Goal: Book appointment/travel/reservation

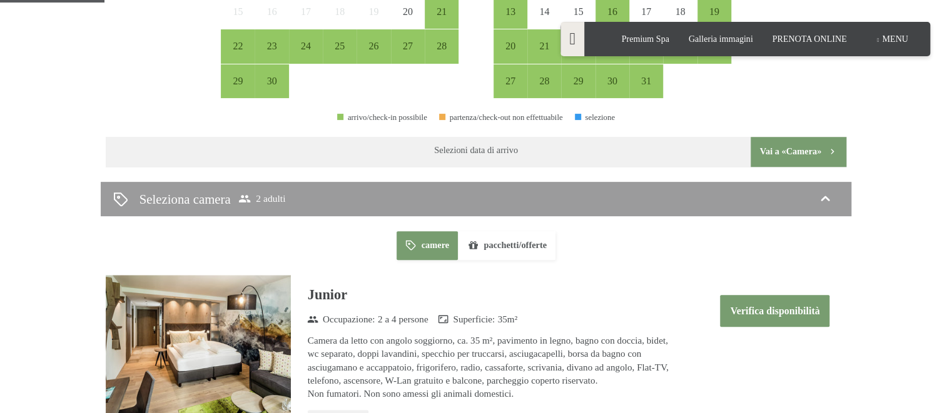
scroll to position [660, 0]
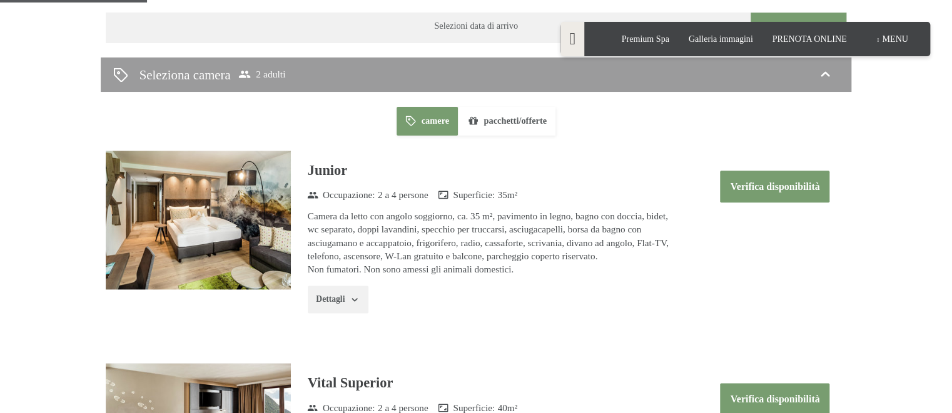
click at [505, 123] on button "pacchetti/offerte" at bounding box center [507, 121] width 98 height 29
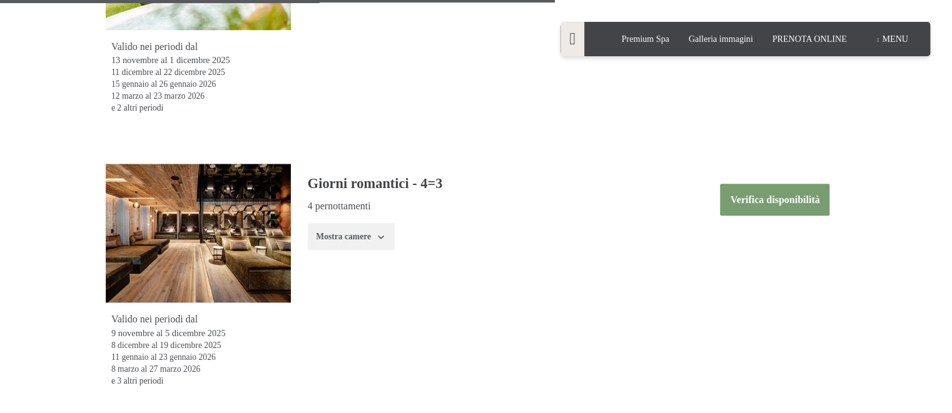
scroll to position [3037, 0]
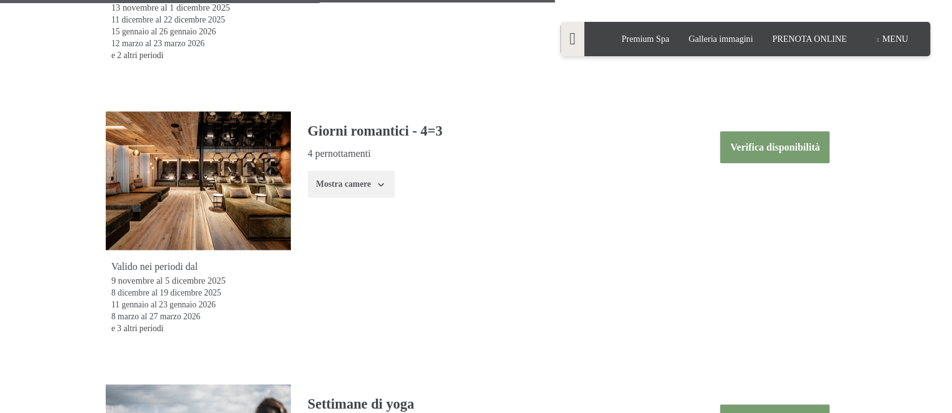
click at [748, 146] on button "Verifica disponibilità" at bounding box center [774, 147] width 109 height 32
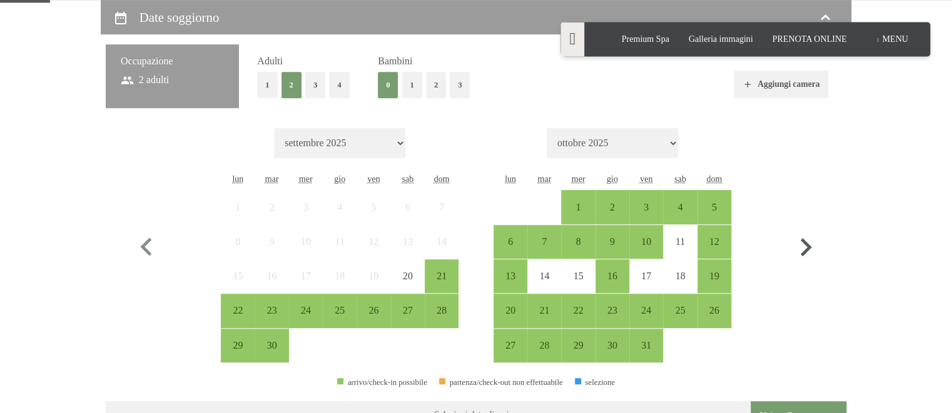
click at [808, 242] on icon "button" at bounding box center [805, 247] width 36 height 36
select select "[DATE]"
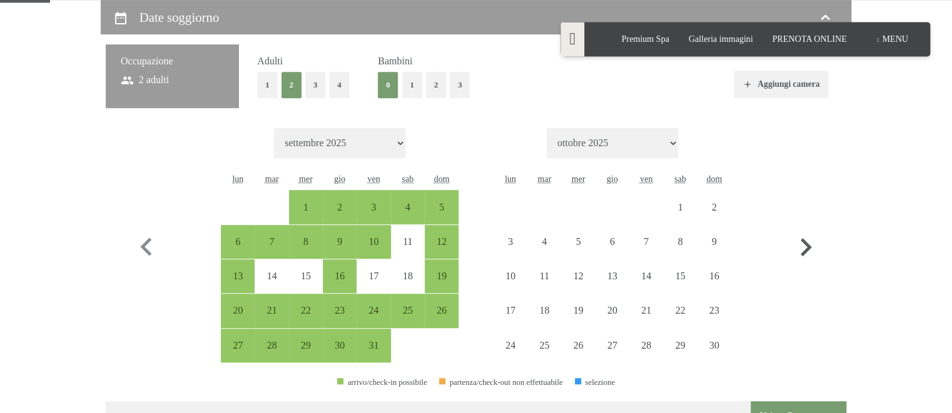
click at [808, 242] on icon "button" at bounding box center [805, 247] width 36 height 36
select select "[DATE]"
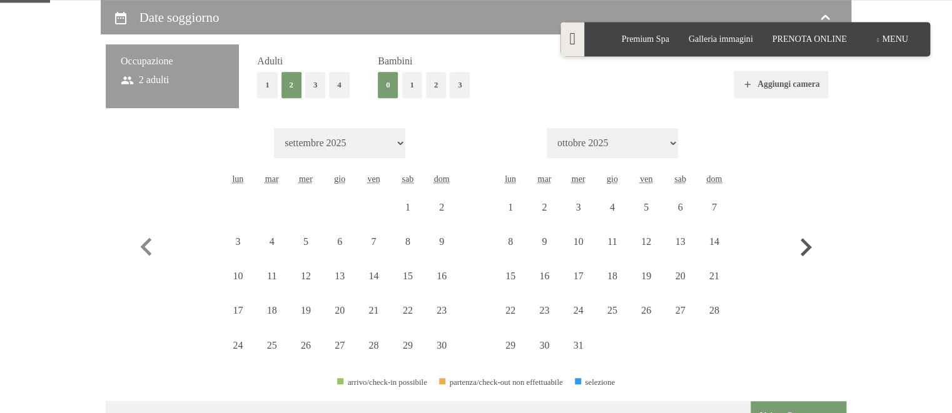
select select "[DATE]"
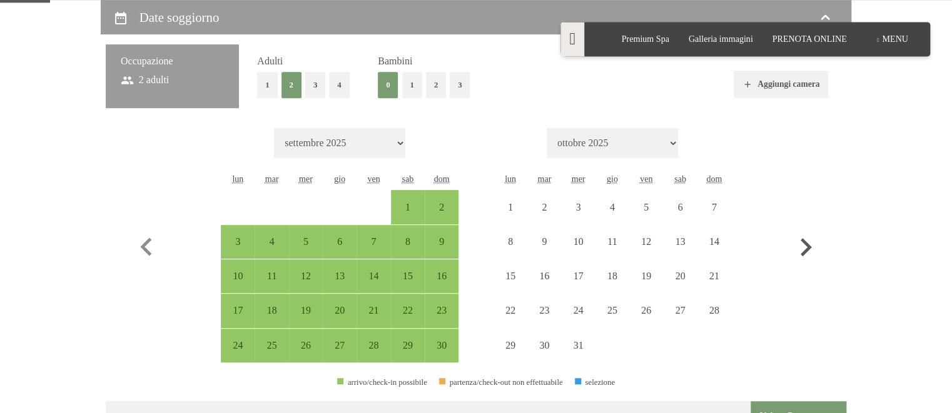
click at [808, 242] on icon "button" at bounding box center [805, 247] width 36 height 36
select select "[DATE]"
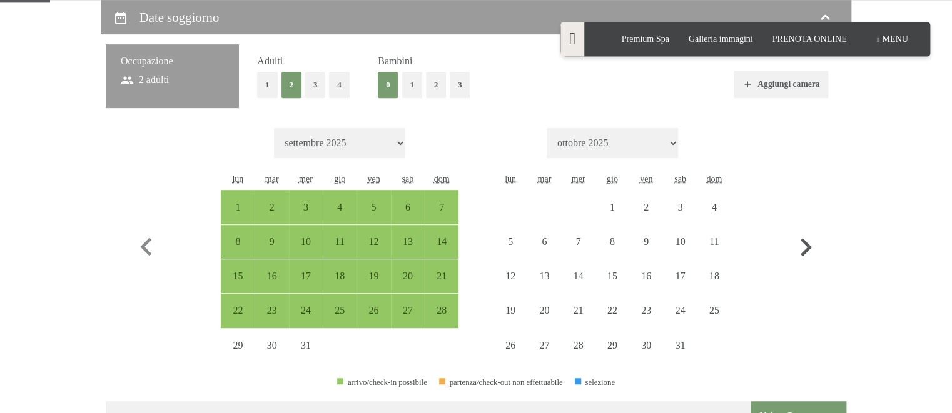
click at [808, 242] on icon "button" at bounding box center [805, 247] width 36 height 36
select select "[DATE]"
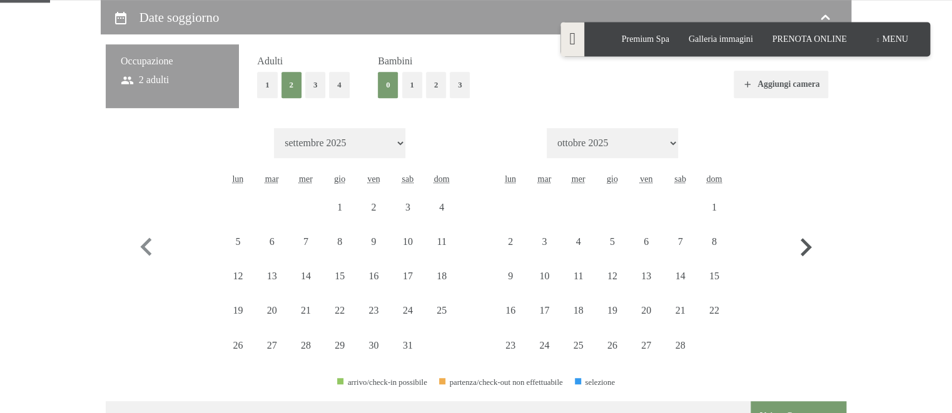
select select "[DATE]"
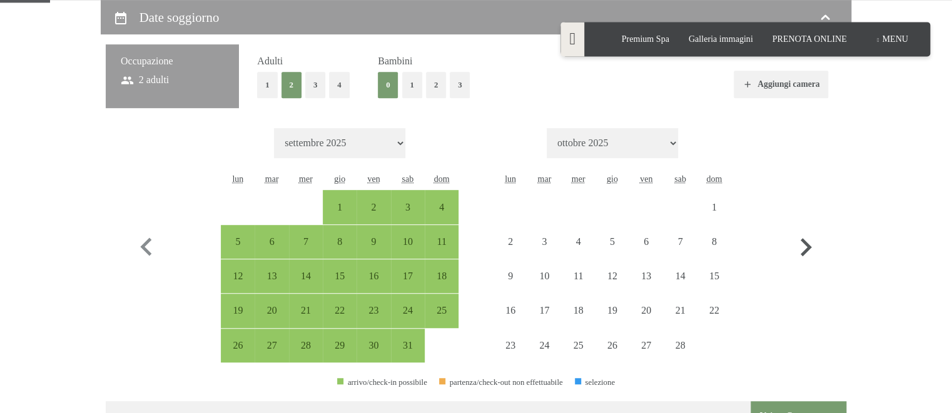
click at [808, 242] on icon "button" at bounding box center [805, 247] width 36 height 36
select select "[DATE]"
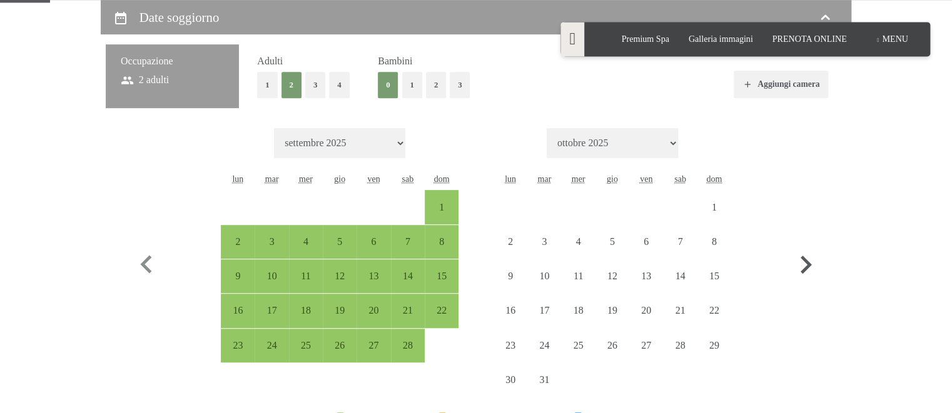
select select "[DATE]"
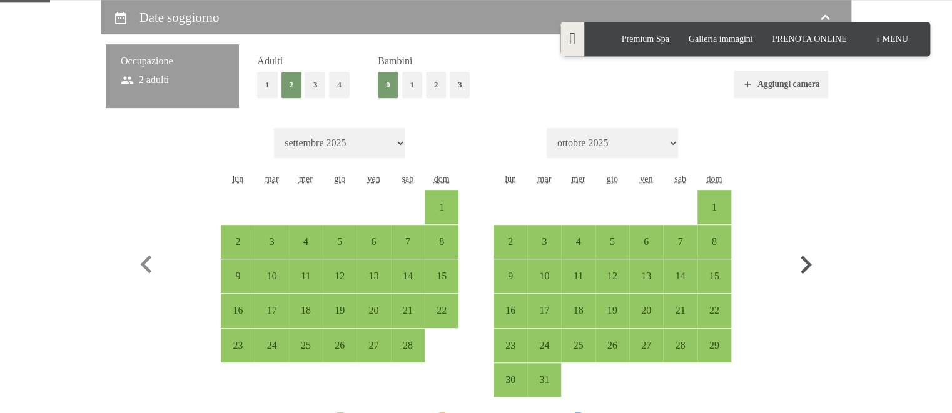
click at [808, 242] on button "button" at bounding box center [805, 262] width 36 height 269
select select "[DATE]"
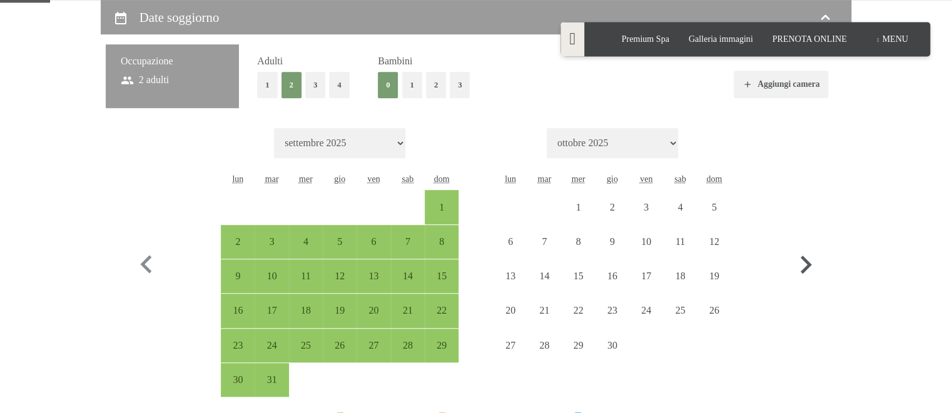
select select "[DATE]"
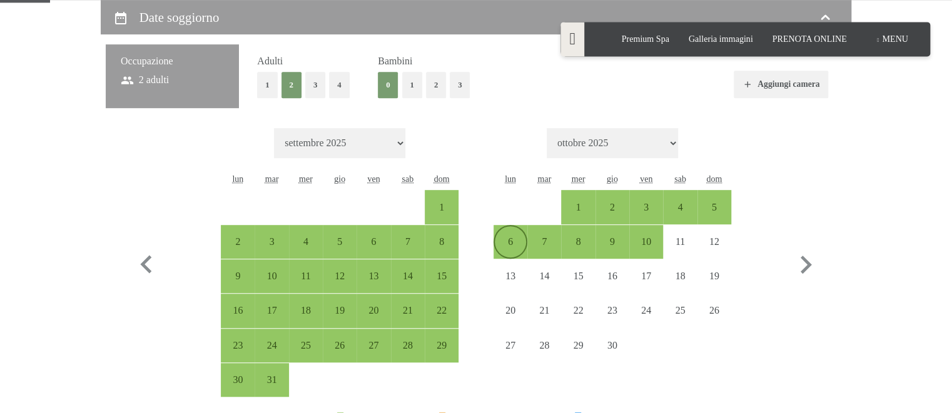
click at [511, 239] on div "6" at bounding box center [510, 252] width 31 height 31
select select "[DATE]"
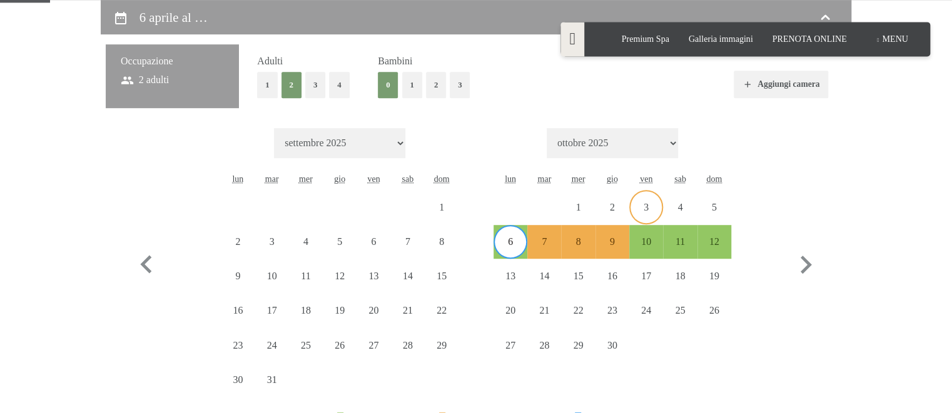
click at [655, 208] on div "3" at bounding box center [645, 218] width 31 height 31
select select "[DATE]"
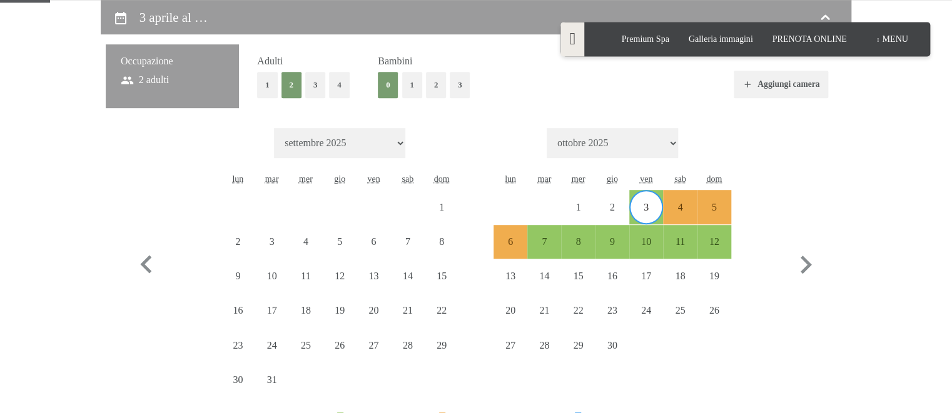
click at [366, 238] on span "Consenso marketing*" at bounding box center [402, 242] width 94 height 13
click at [348, 238] on input "Consenso marketing*" at bounding box center [342, 242] width 13 height 13
checkbox input "true"
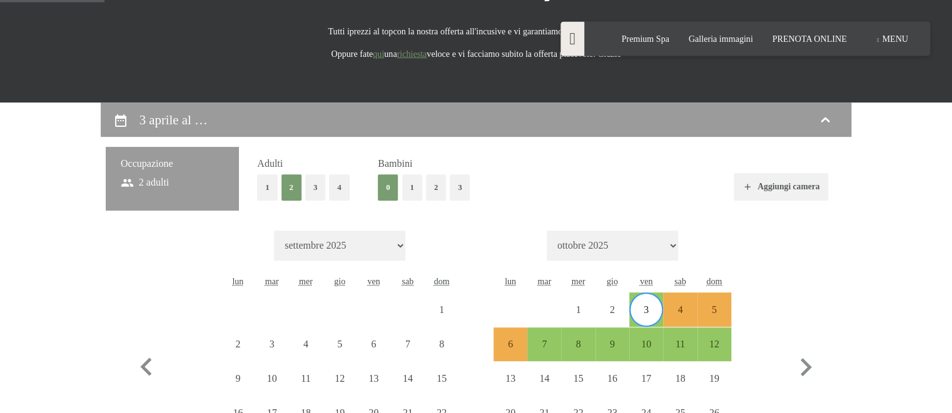
scroll to position [139, 0]
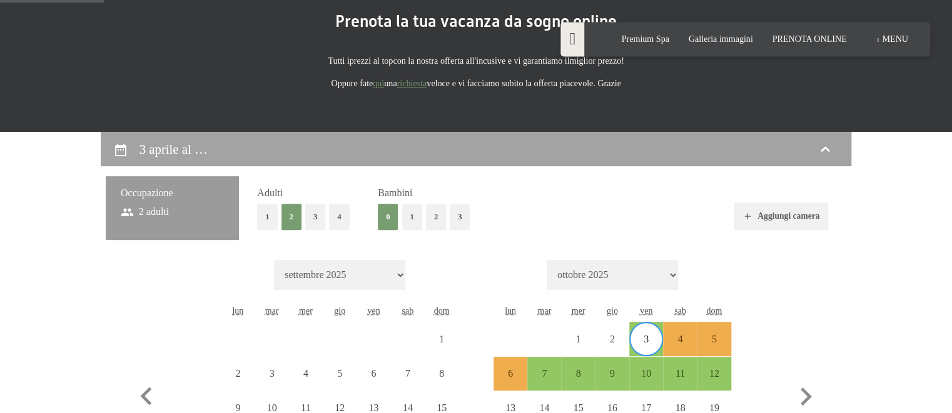
click at [300, 141] on div "3 aprile al …" at bounding box center [475, 149] width 725 height 18
select select "[DATE]"
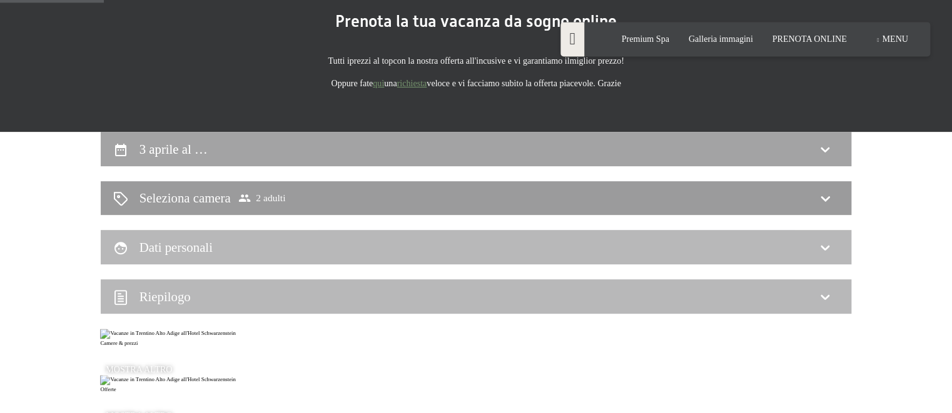
click at [284, 148] on div "3 aprile al …" at bounding box center [475, 149] width 725 height 18
select select "[DATE]"
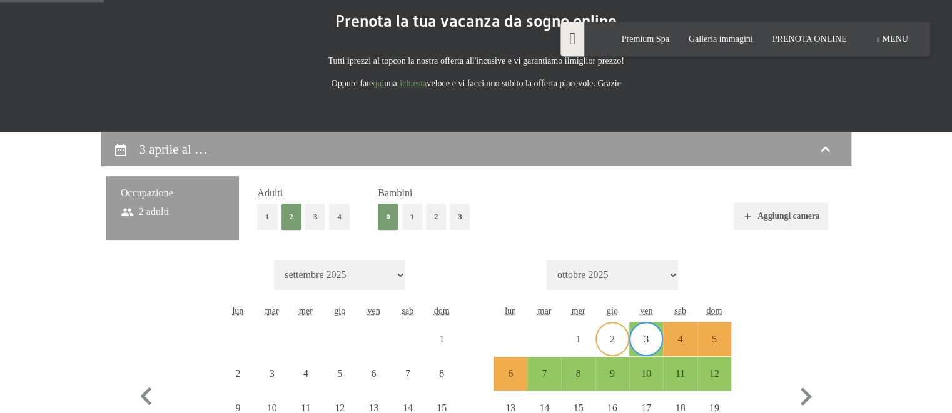
click at [620, 339] on div "2" at bounding box center [611, 349] width 31 height 31
select select "[DATE]"
click at [502, 368] on div "6" at bounding box center [510, 373] width 31 height 31
select select "[DATE]"
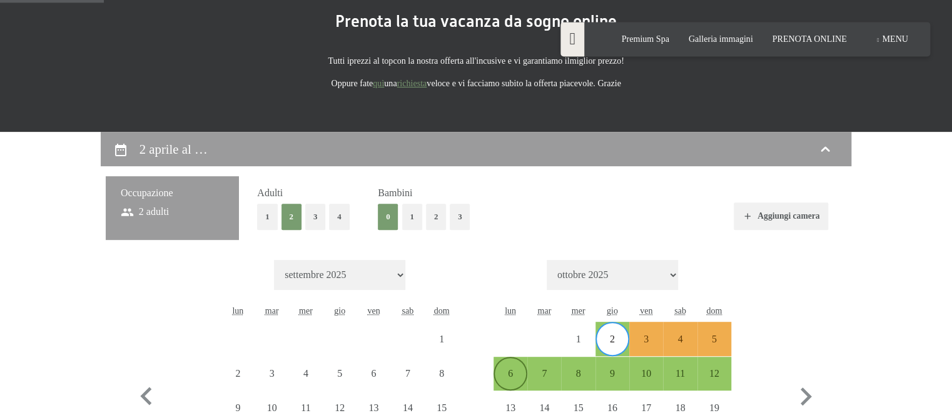
select select "[DATE]"
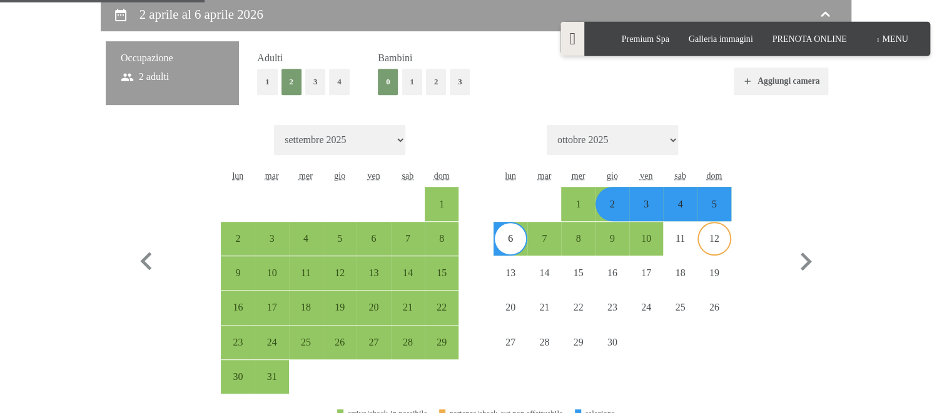
scroll to position [338, 0]
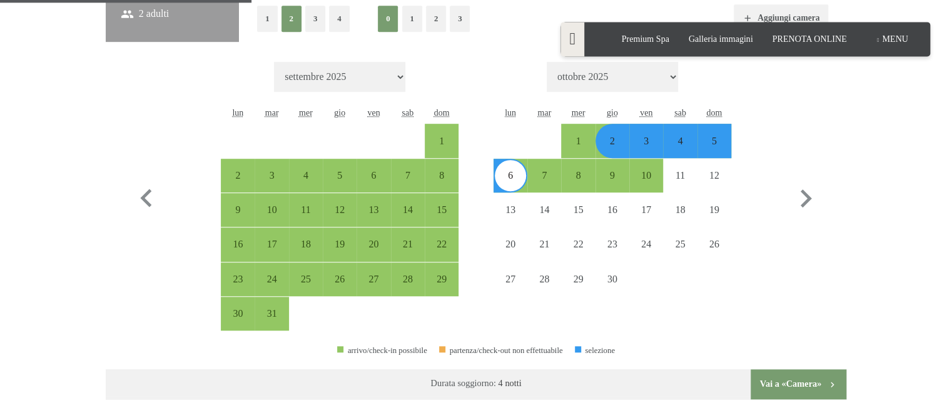
click at [654, 149] on div "3" at bounding box center [645, 151] width 31 height 31
select select "[DATE]"
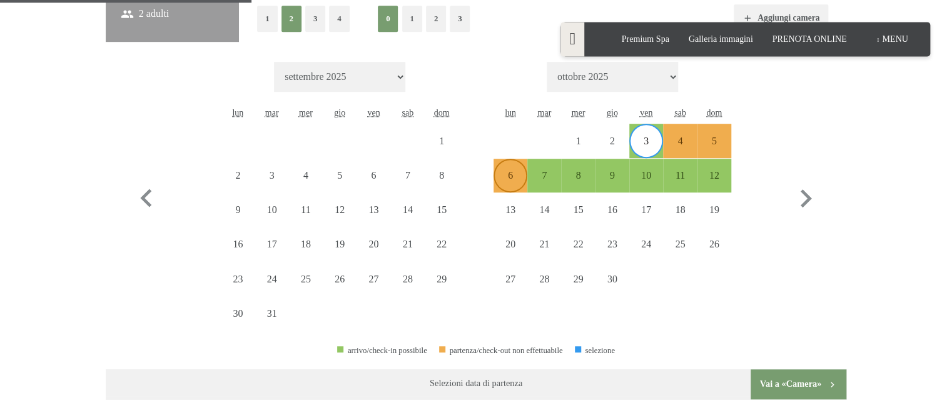
click at [517, 169] on div "6" at bounding box center [510, 175] width 31 height 31
select select "[DATE]"
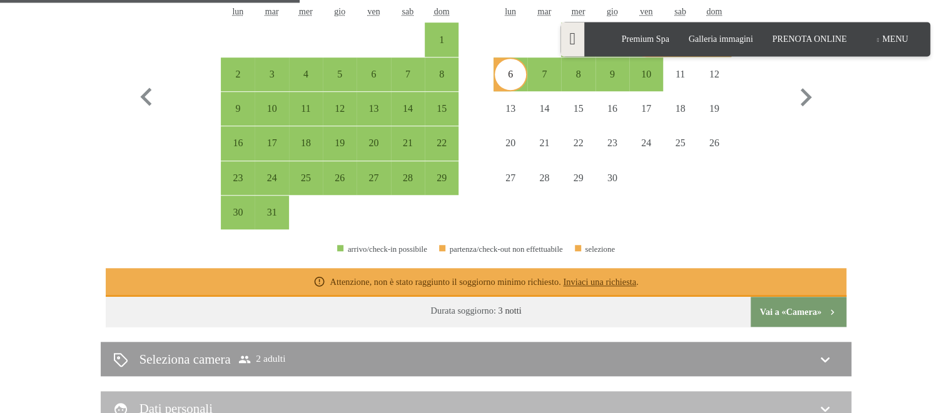
scroll to position [470, 0]
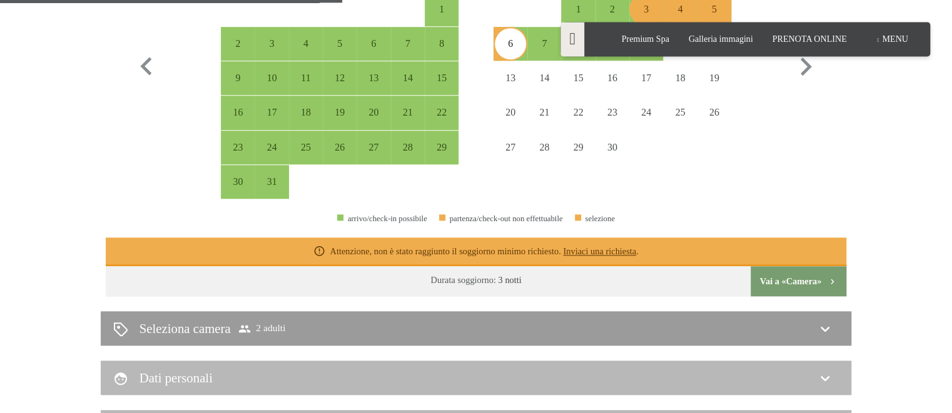
click at [713, 176] on div "Mese/anno settembre 2025 ottobre 2025 novembre 2025 dicembre 2025 gennaio 2026 …" at bounding box center [476, 64] width 696 height 269
click at [799, 283] on button "Vai a «Camera»" at bounding box center [798, 281] width 96 height 30
select select "[DATE]"
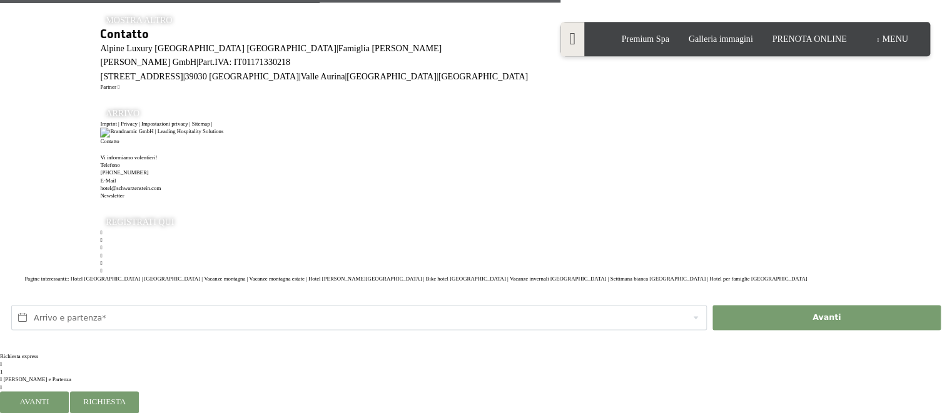
scroll to position [865, 0]
